Goal: Find specific page/section: Find specific page/section

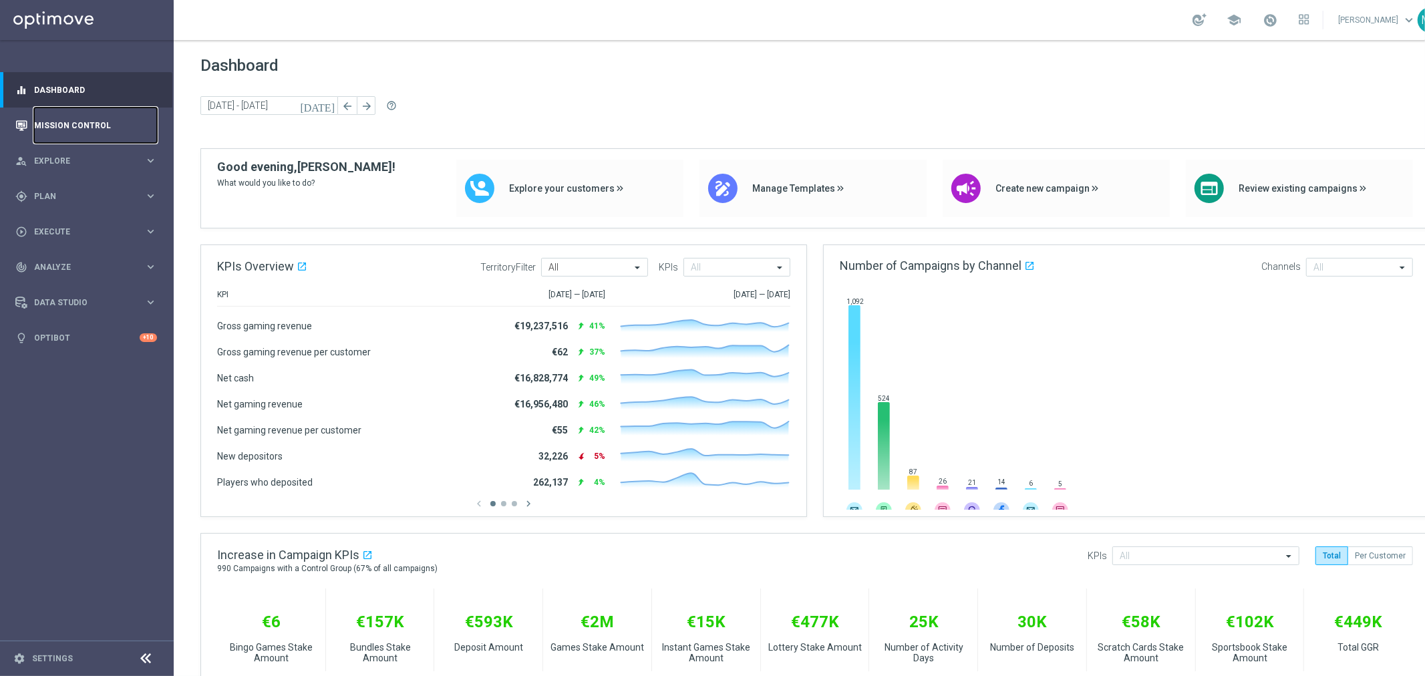
click at [69, 121] on link "Mission Control" at bounding box center [95, 125] width 123 height 35
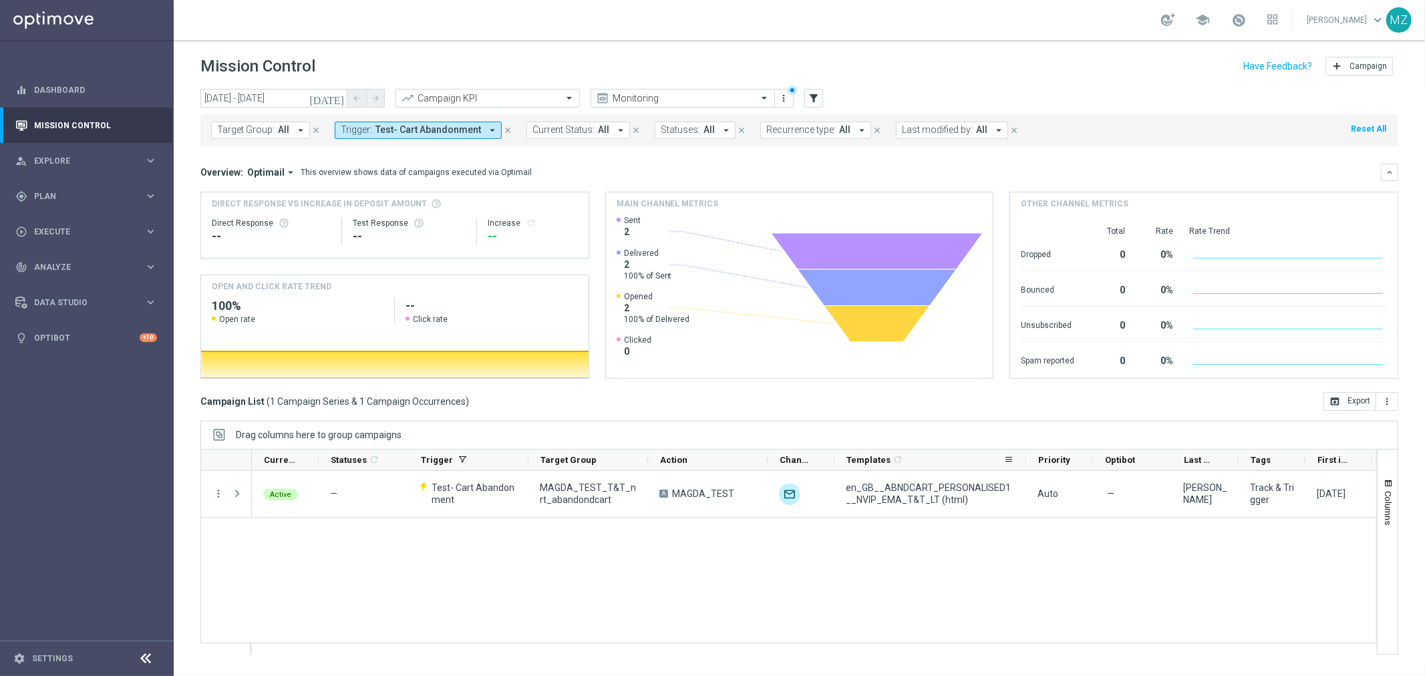
drag, startPoint x: 900, startPoint y: 464, endPoint x: 1025, endPoint y: 460, distance: 125.0
click at [1025, 460] on div at bounding box center [1025, 460] width 5 height 21
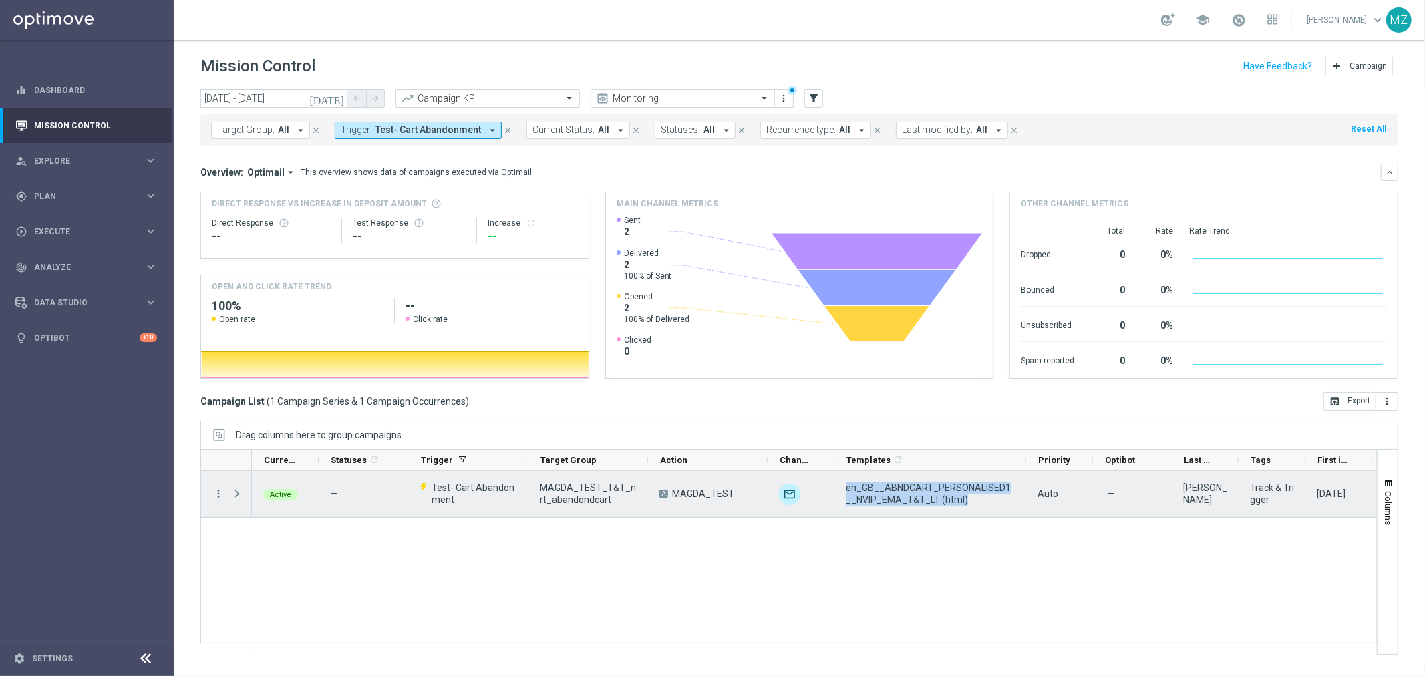
drag, startPoint x: 960, startPoint y: 499, endPoint x: 843, endPoint y: 486, distance: 117.6
click at [843, 486] on div "en_GB__ABNDCART_PERSONALISED1__NVIP_EMA_T&T_LT (html)" at bounding box center [930, 494] width 192 height 46
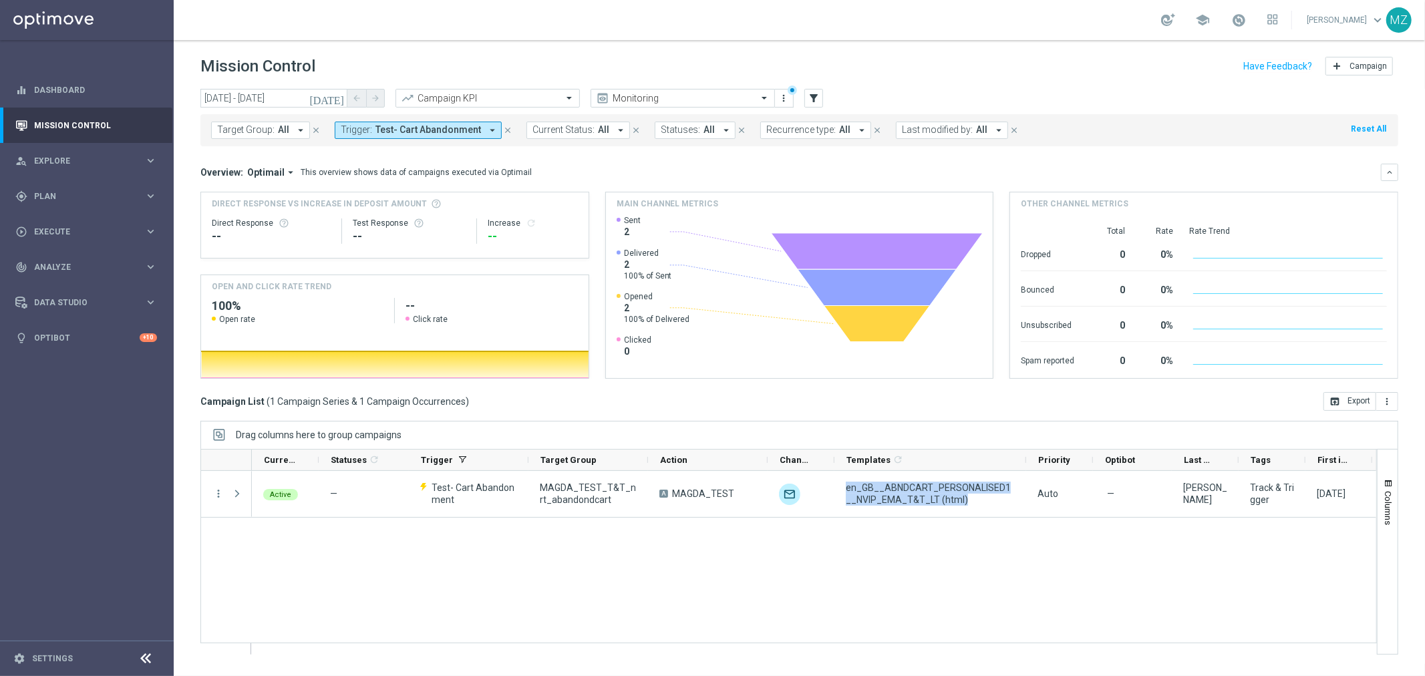
click at [572, 604] on div "Active — Test- Cart Abandonment MAGDA_TEST_T&T_nrt_abandondcart A MAGDA_TEST un…" at bounding box center [814, 562] width 1124 height 183
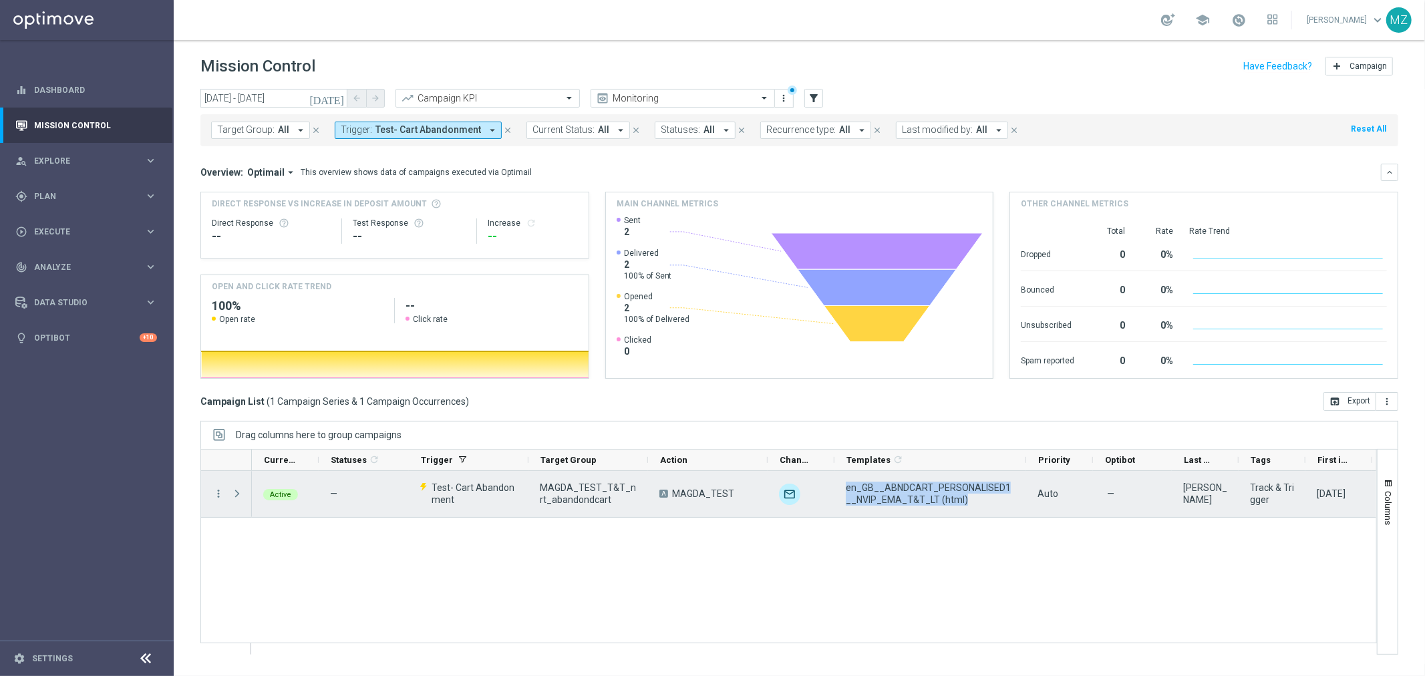
click at [877, 499] on span "en_GB__ABNDCART_PERSONALISED1__NVIP_EMA_T&T_LT (html)" at bounding box center [930, 494] width 169 height 24
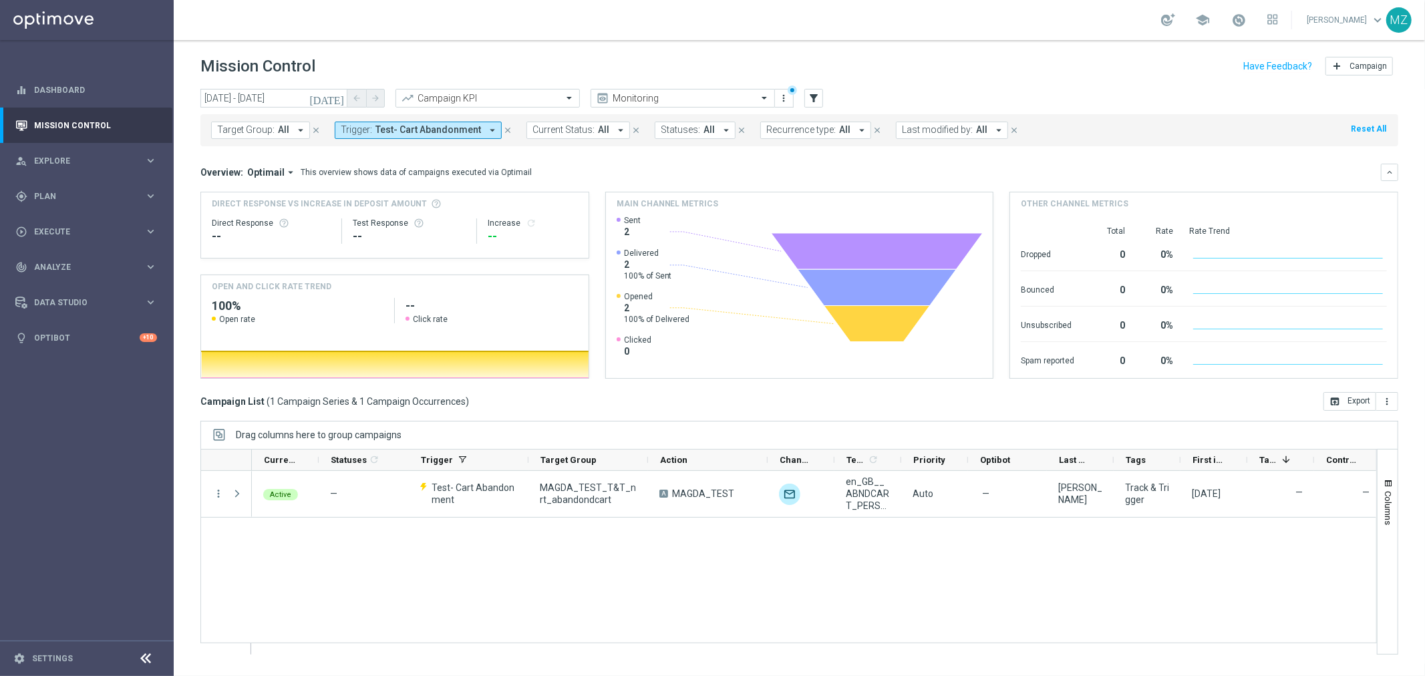
drag, startPoint x: 625, startPoint y: 224, endPoint x: 631, endPoint y: 330, distance: 105.7
click at [631, 330] on div "Sent 2 Delivered 2 100% of Sent Opened 2 100% of Delivered Clicked 0" at bounding box center [653, 296] width 73 height 163
drag, startPoint x: 641, startPoint y: 350, endPoint x: 633, endPoint y: 208, distance: 141.9
click at [633, 208] on div "Main channel metrics Created with Highcharts 9.3.3 Highcharts.com Sent 2 Delive…" at bounding box center [799, 285] width 387 height 186
drag, startPoint x: 615, startPoint y: 202, endPoint x: 673, endPoint y: 315, distance: 126.7
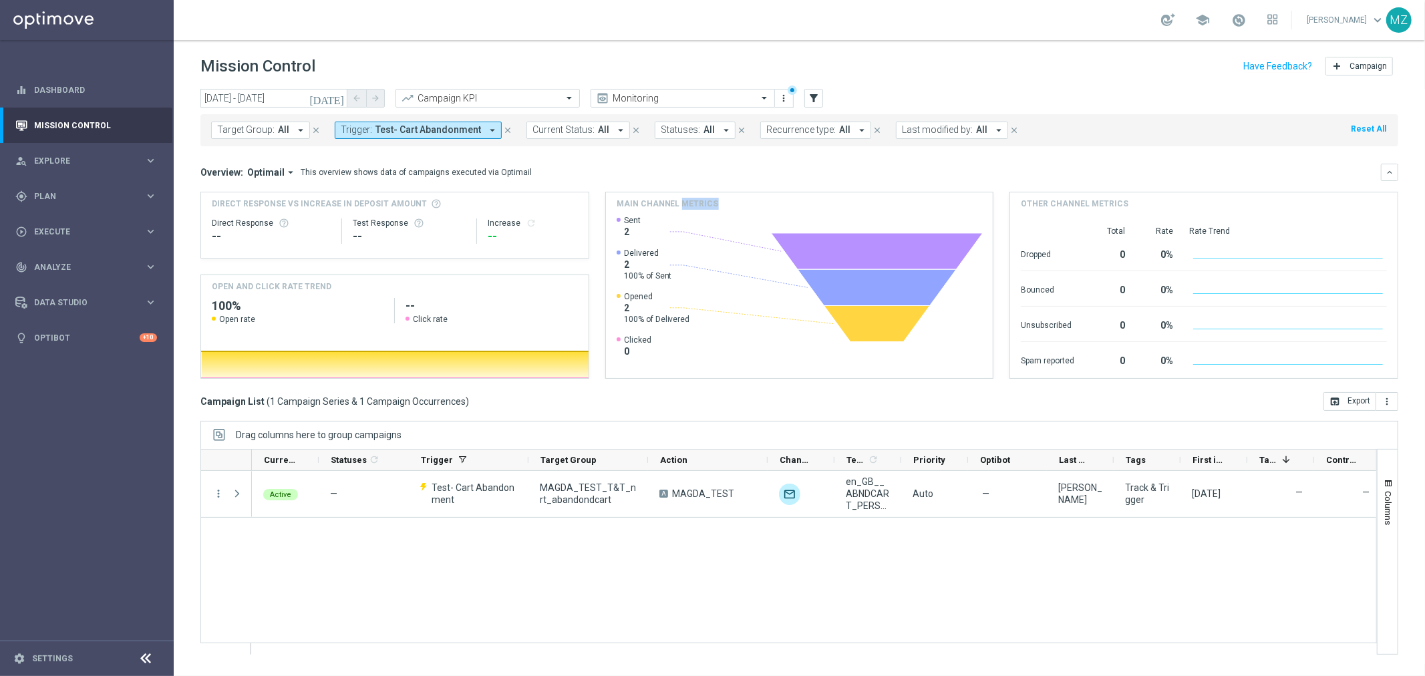
click at [673, 315] on div "Main channel metrics Created with Highcharts 9.3.3 Highcharts.com Sent 2 Delive…" at bounding box center [799, 285] width 387 height 186
click at [663, 339] on div "Clicked 0" at bounding box center [653, 351] width 73 height 33
